Goal: Entertainment & Leisure: Consume media (video, audio)

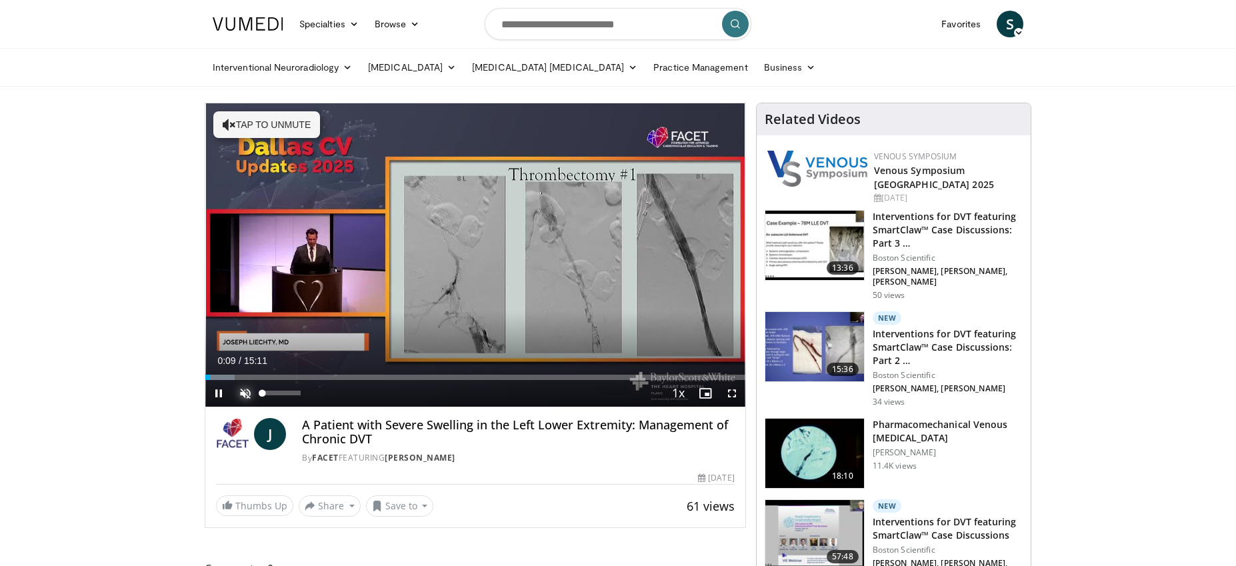
click at [245, 396] on span "Video Player" at bounding box center [245, 393] width 27 height 27
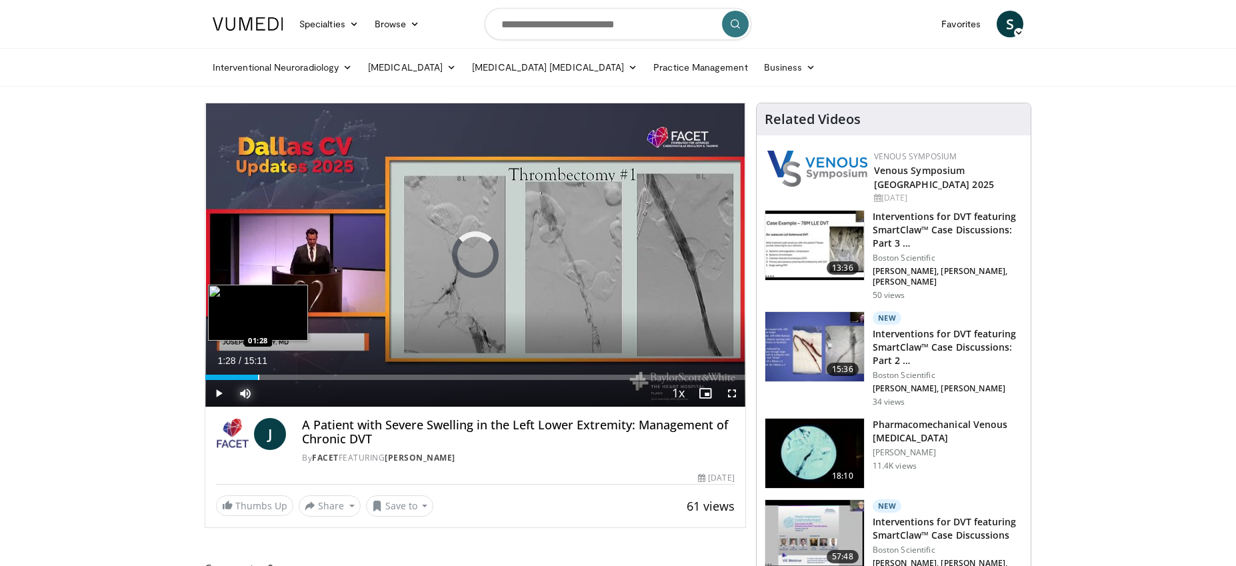
click at [258, 375] on div "Progress Bar" at bounding box center [258, 377] width 1 height 5
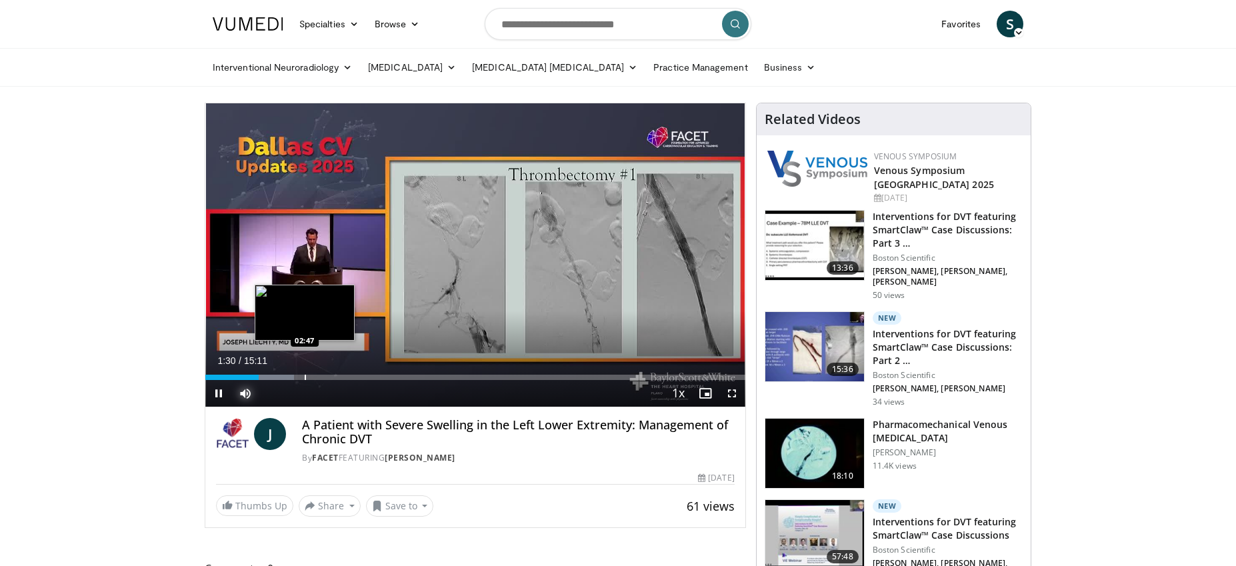
click at [305, 377] on div "Progress Bar" at bounding box center [305, 377] width 1 height 5
click at [317, 379] on div "Progress Bar" at bounding box center [317, 377] width 1 height 5
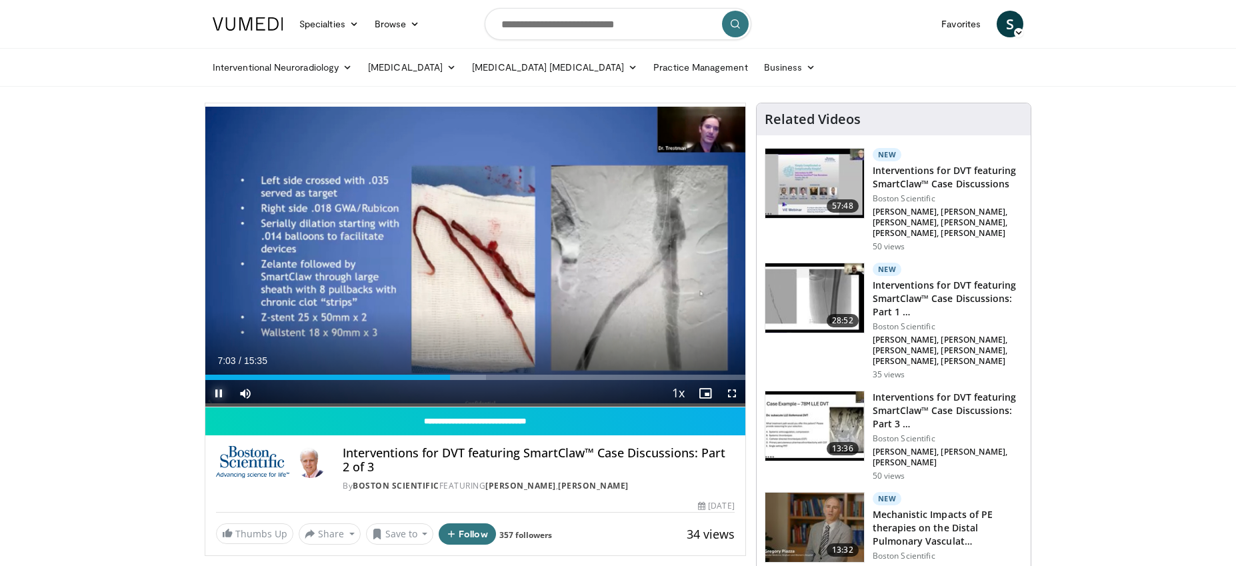
click at [220, 393] on span "Video Player" at bounding box center [218, 393] width 27 height 27
